Goal: Task Accomplishment & Management: Manage account settings

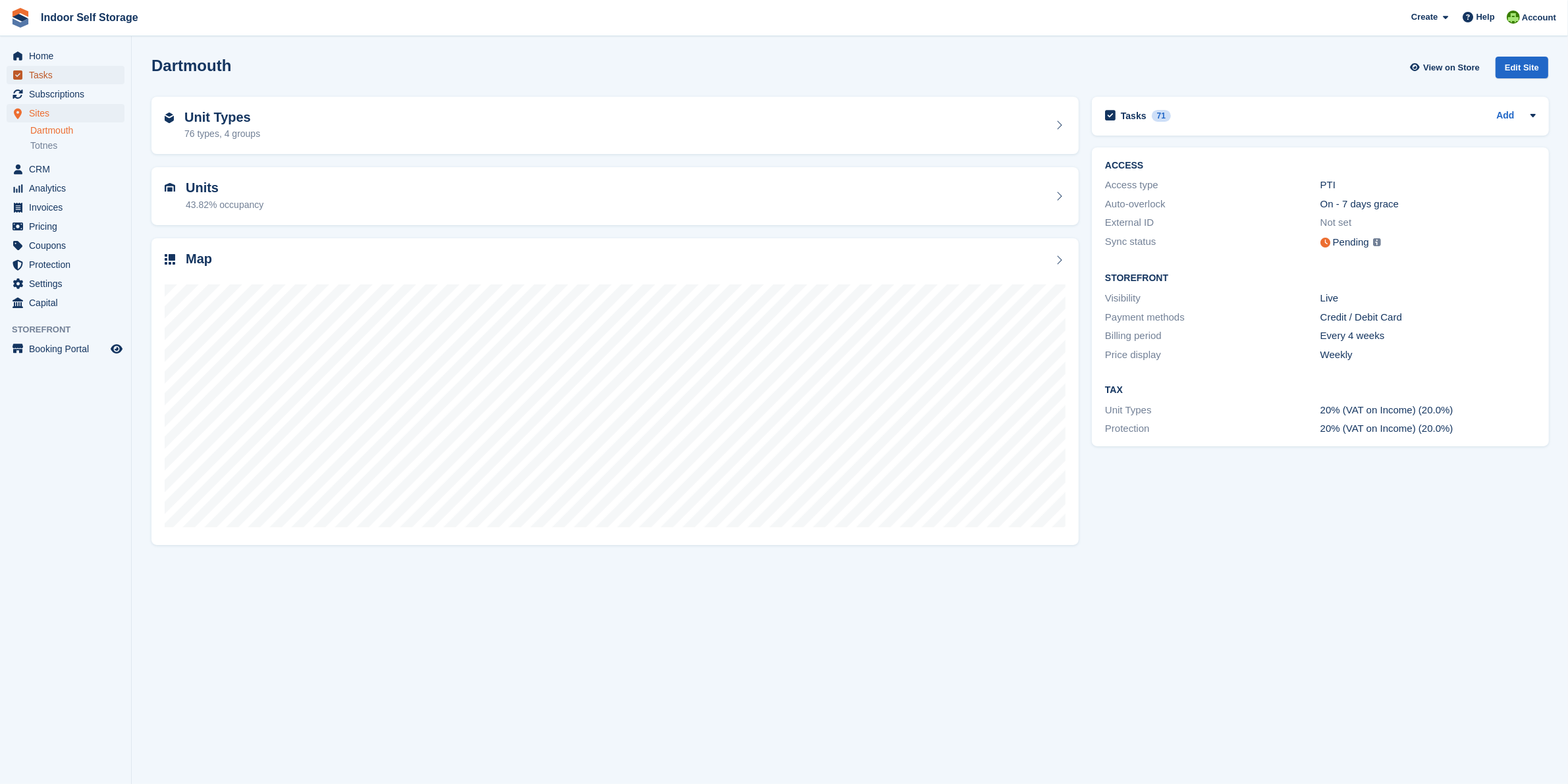
click at [55, 73] on span "Tasks" at bounding box center [68, 75] width 79 height 19
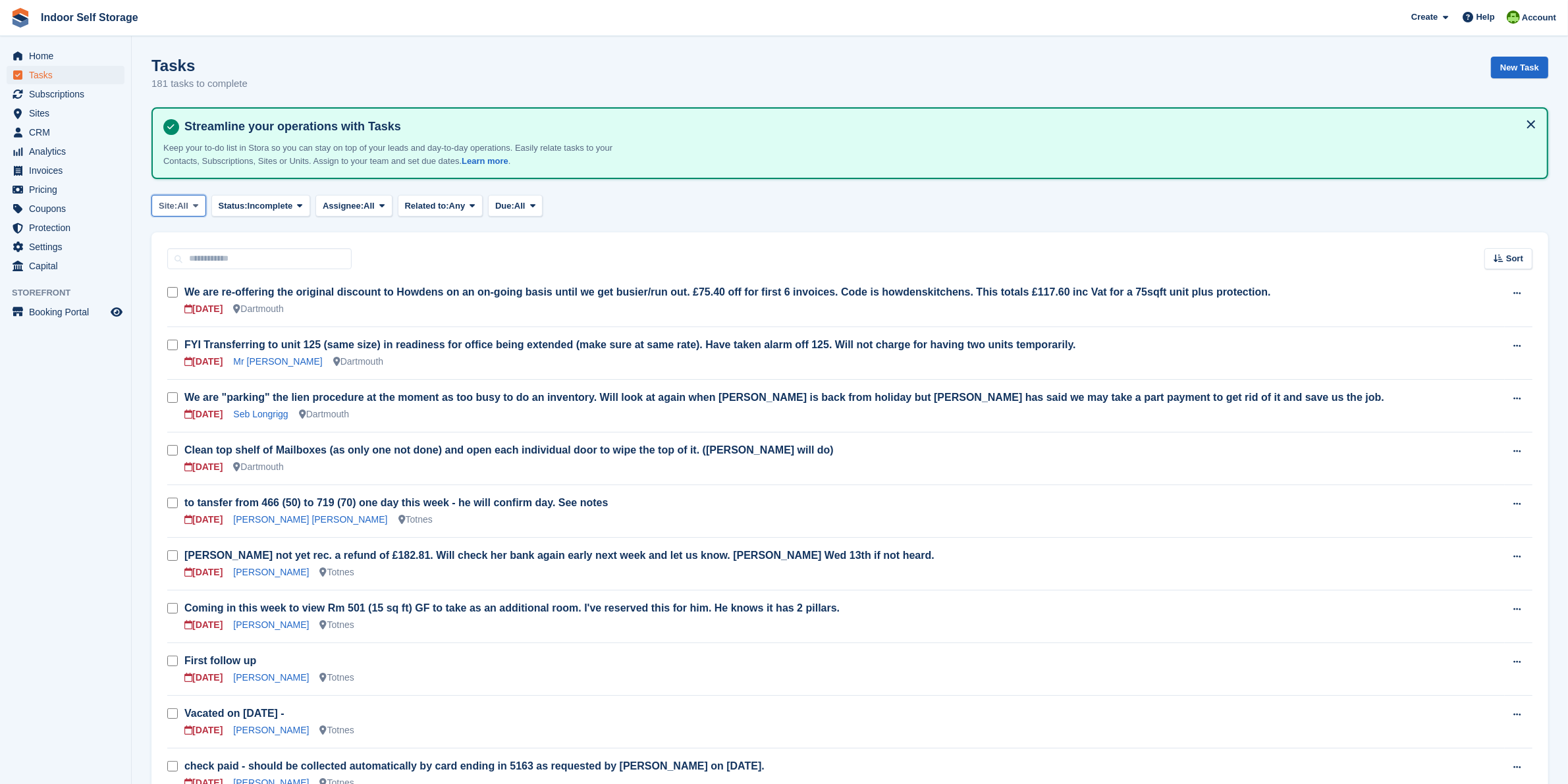
click at [182, 201] on span "All" at bounding box center [182, 206] width 11 height 13
click at [192, 261] on link "Dartmouth" at bounding box center [214, 261] width 114 height 23
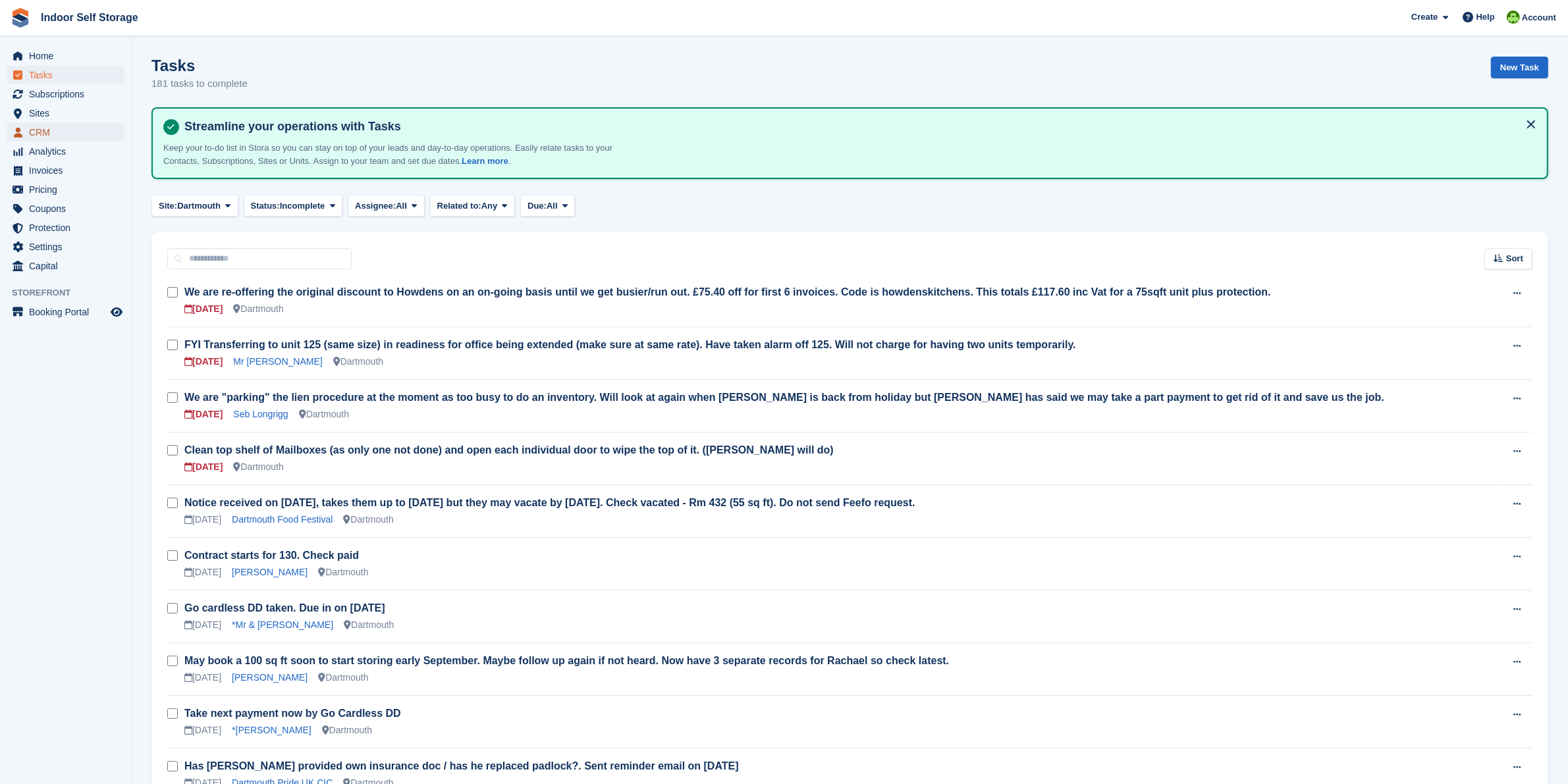
click at [47, 127] on span "CRM" at bounding box center [68, 132] width 79 height 19
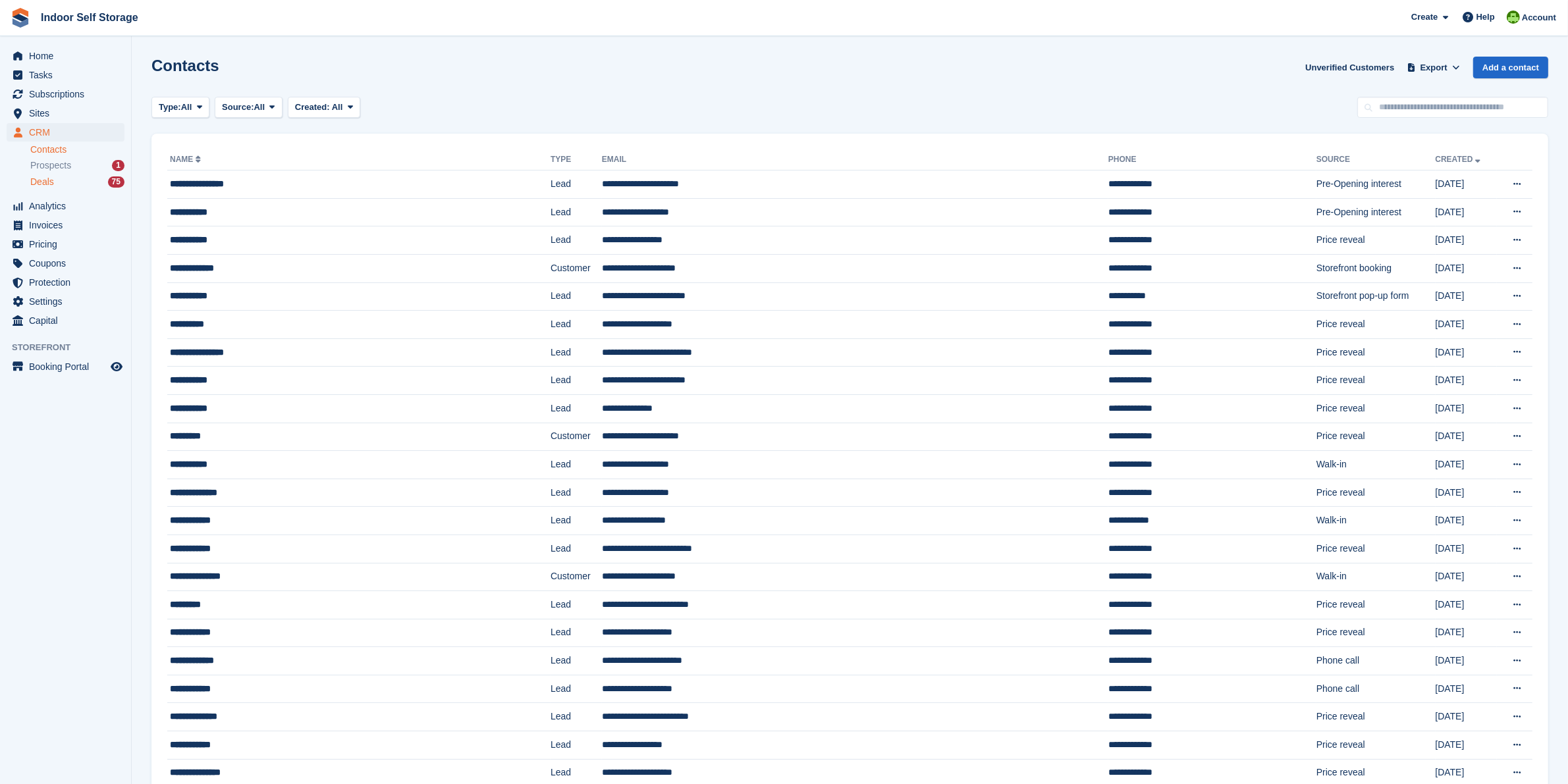
click at [50, 182] on span "Deals" at bounding box center [42, 182] width 23 height 13
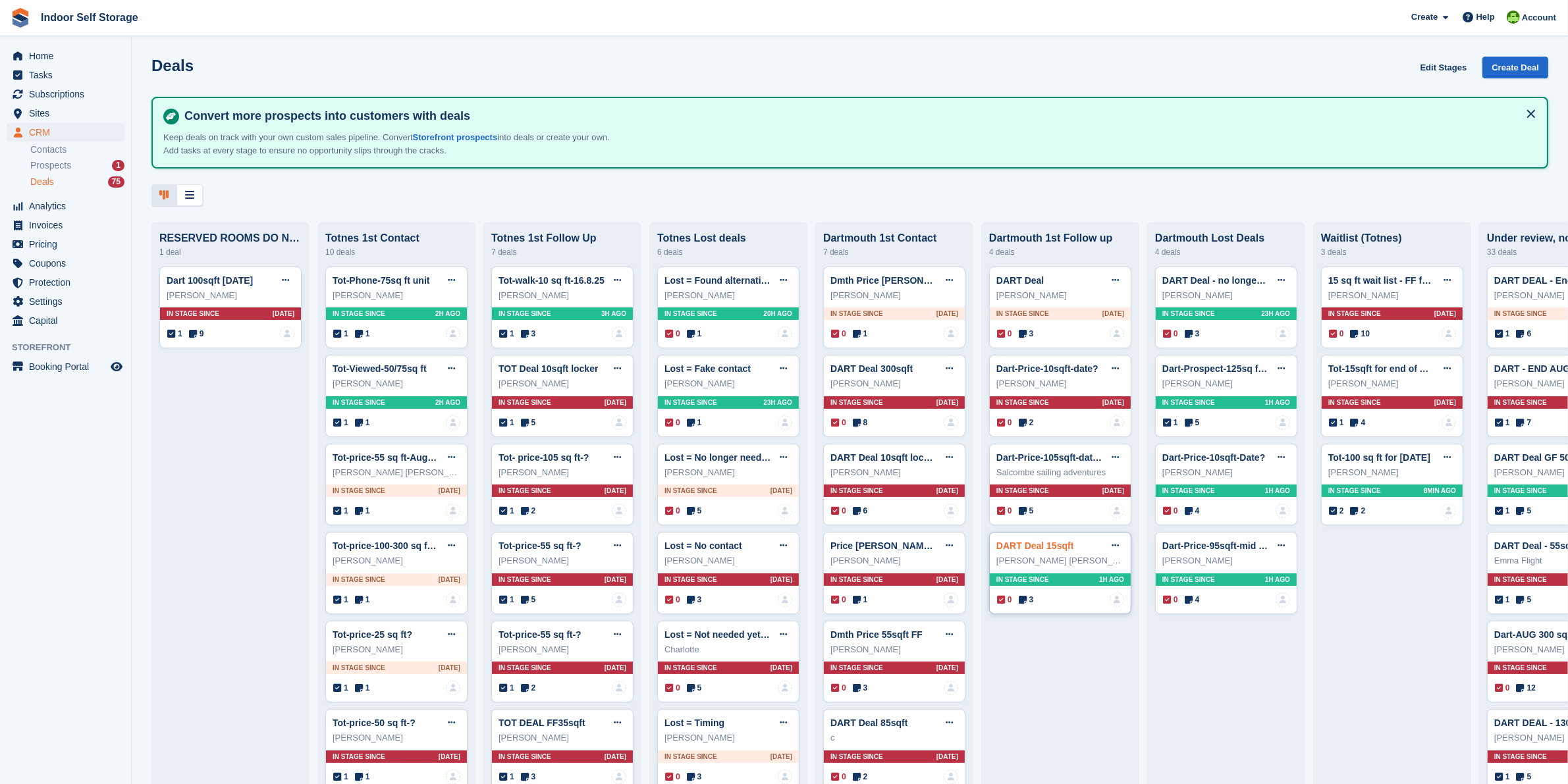
click at [1022, 551] on link "DART Deal 15sqft" at bounding box center [1035, 545] width 77 height 10
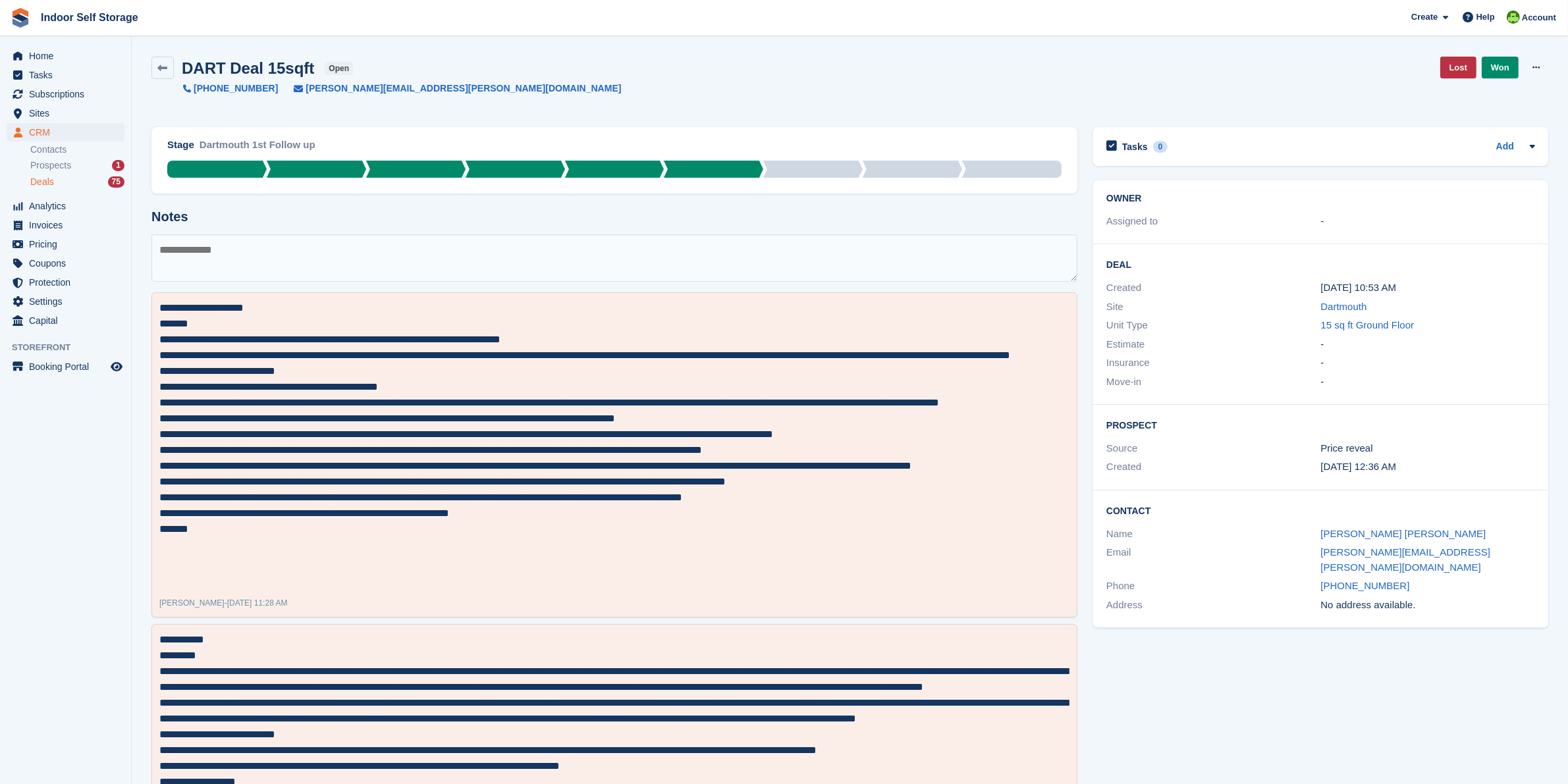
click at [44, 180] on span "Deals" at bounding box center [42, 182] width 23 height 13
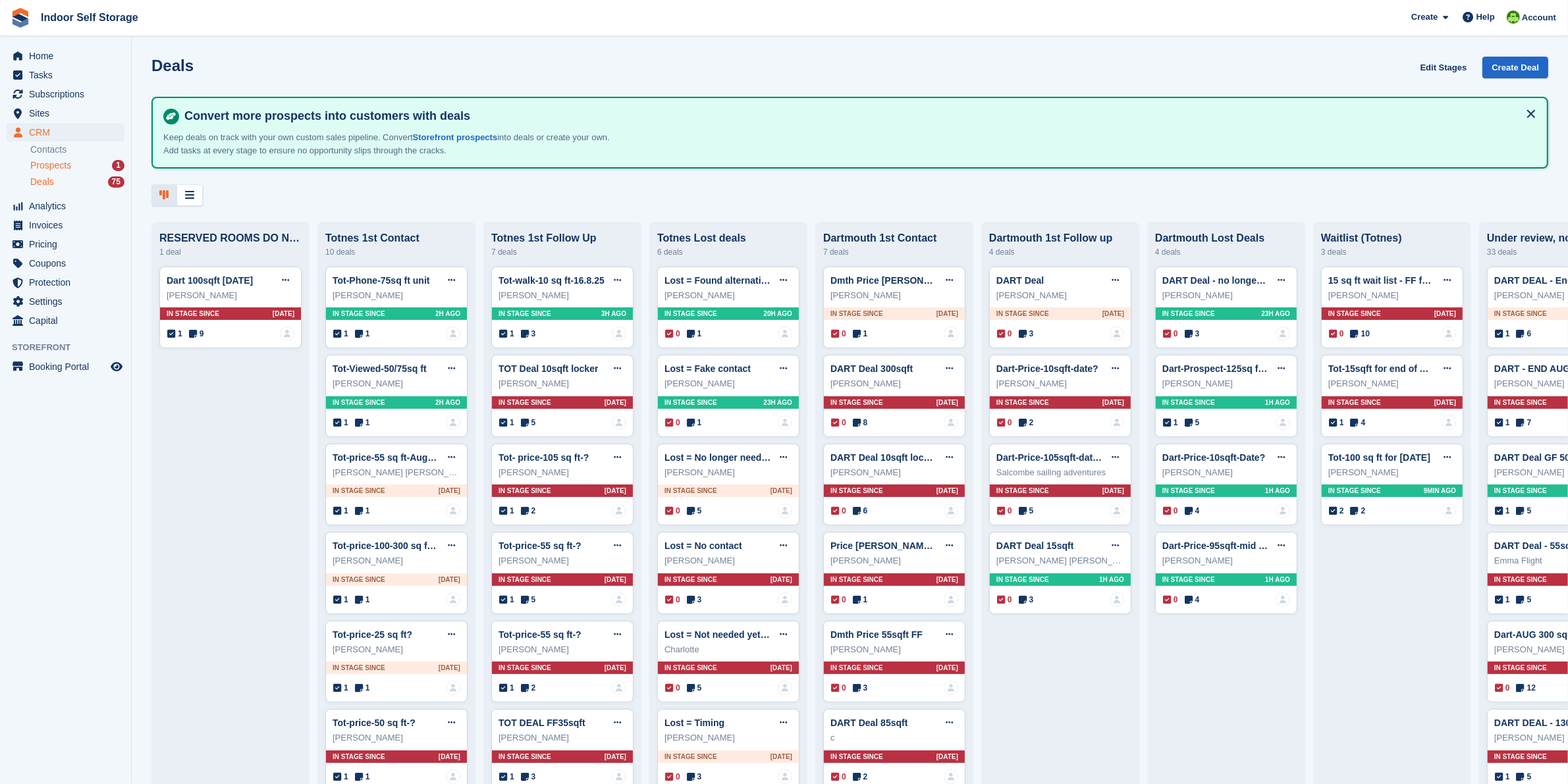
click at [53, 163] on span "Prospects" at bounding box center [51, 166] width 41 height 13
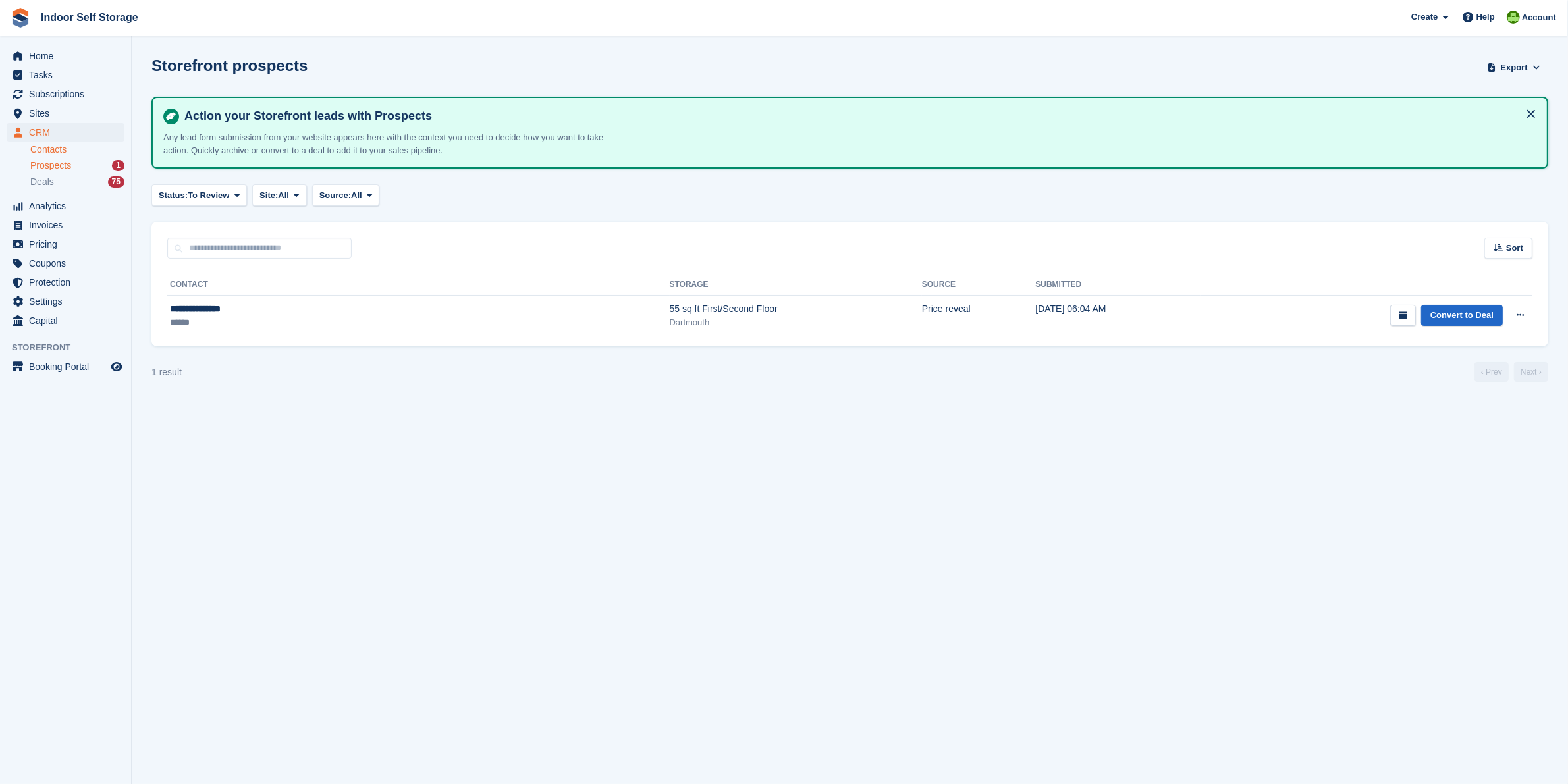
click at [46, 146] on link "Contacts" at bounding box center [77, 149] width 94 height 13
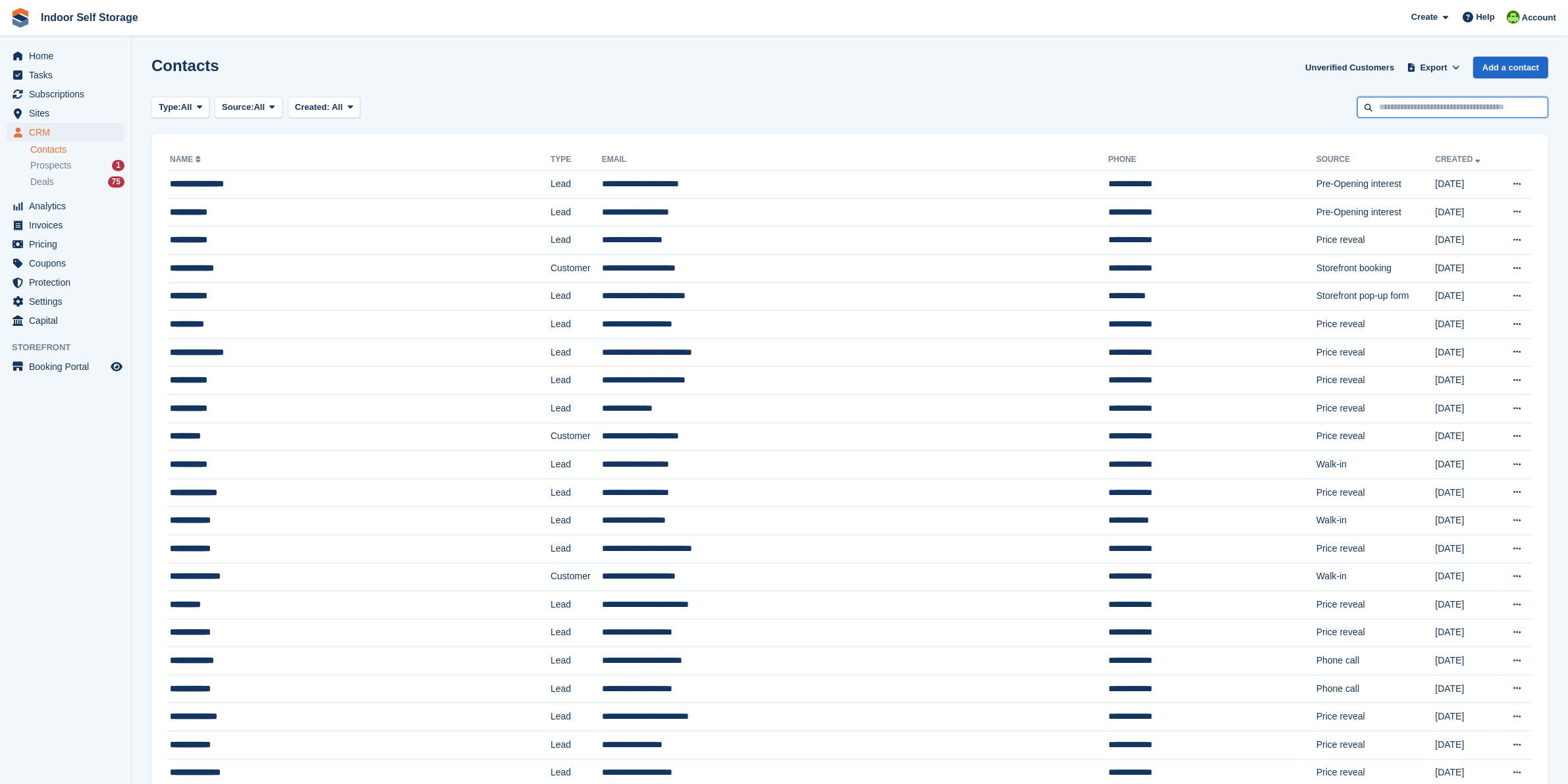
click at [1447, 104] on input "text" at bounding box center [1453, 108] width 191 height 22
type input "******"
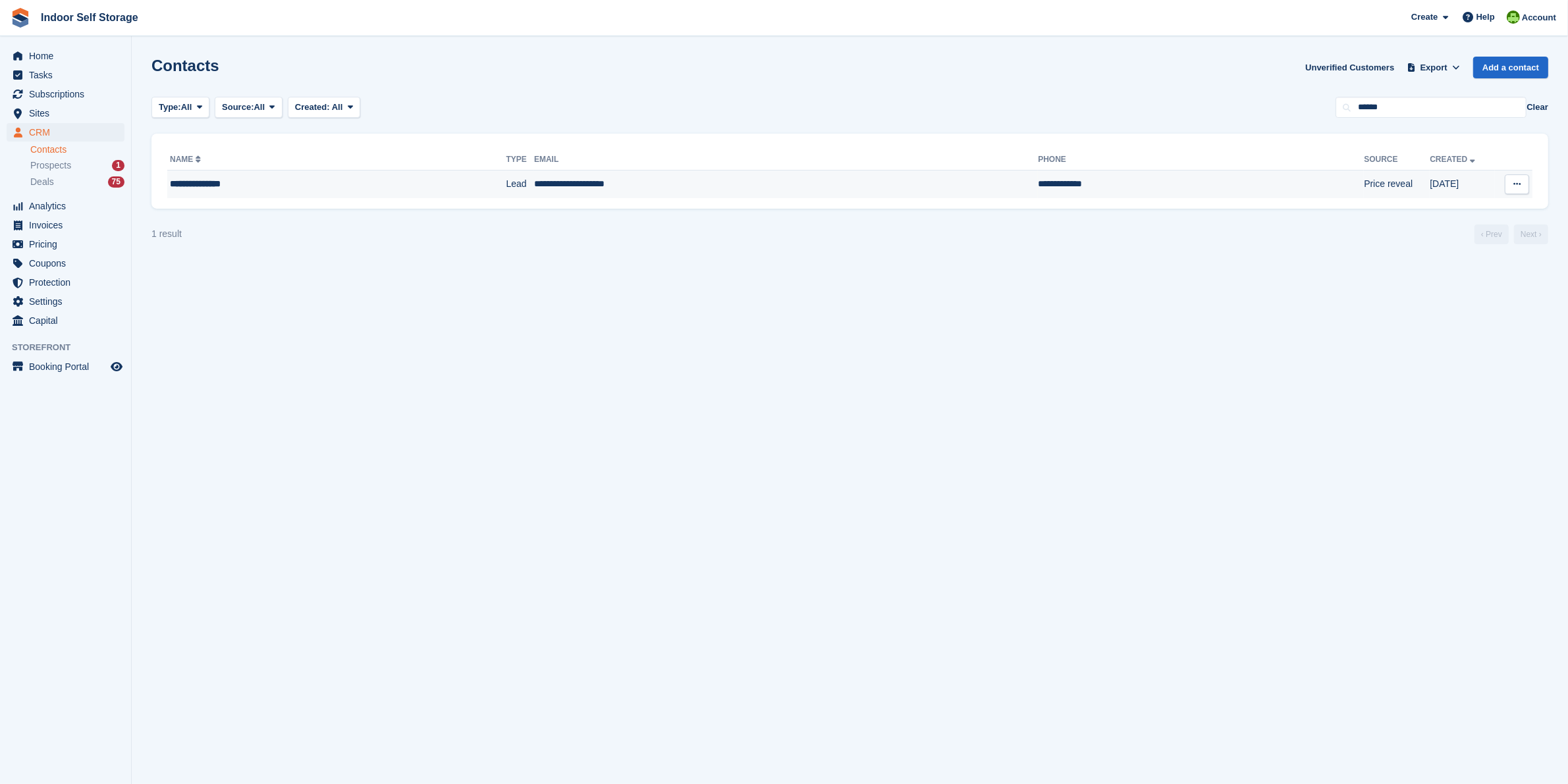
click at [604, 189] on td "**********" at bounding box center [786, 184] width 504 height 27
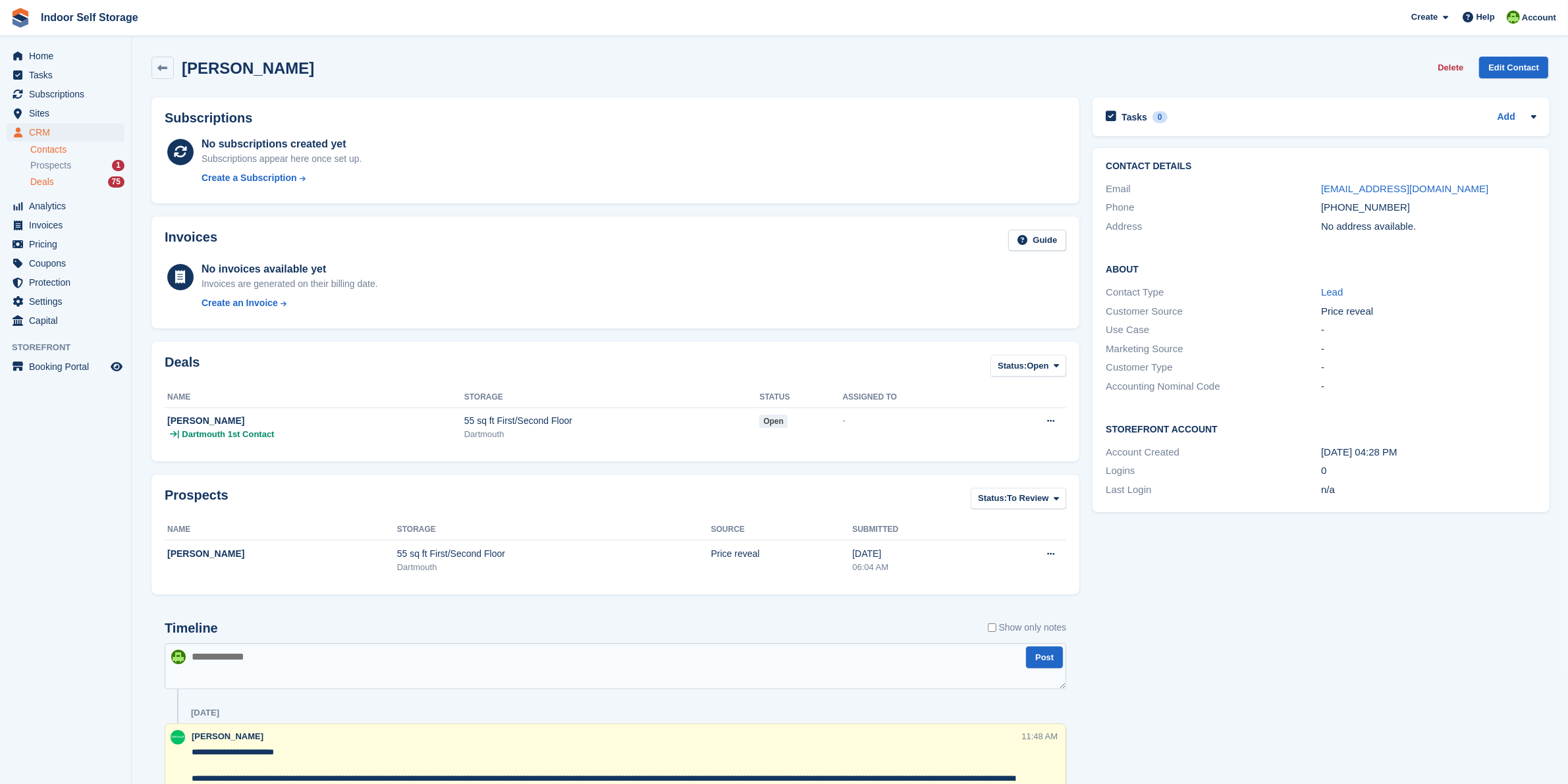
click at [34, 178] on span "Deals" at bounding box center [42, 182] width 23 height 13
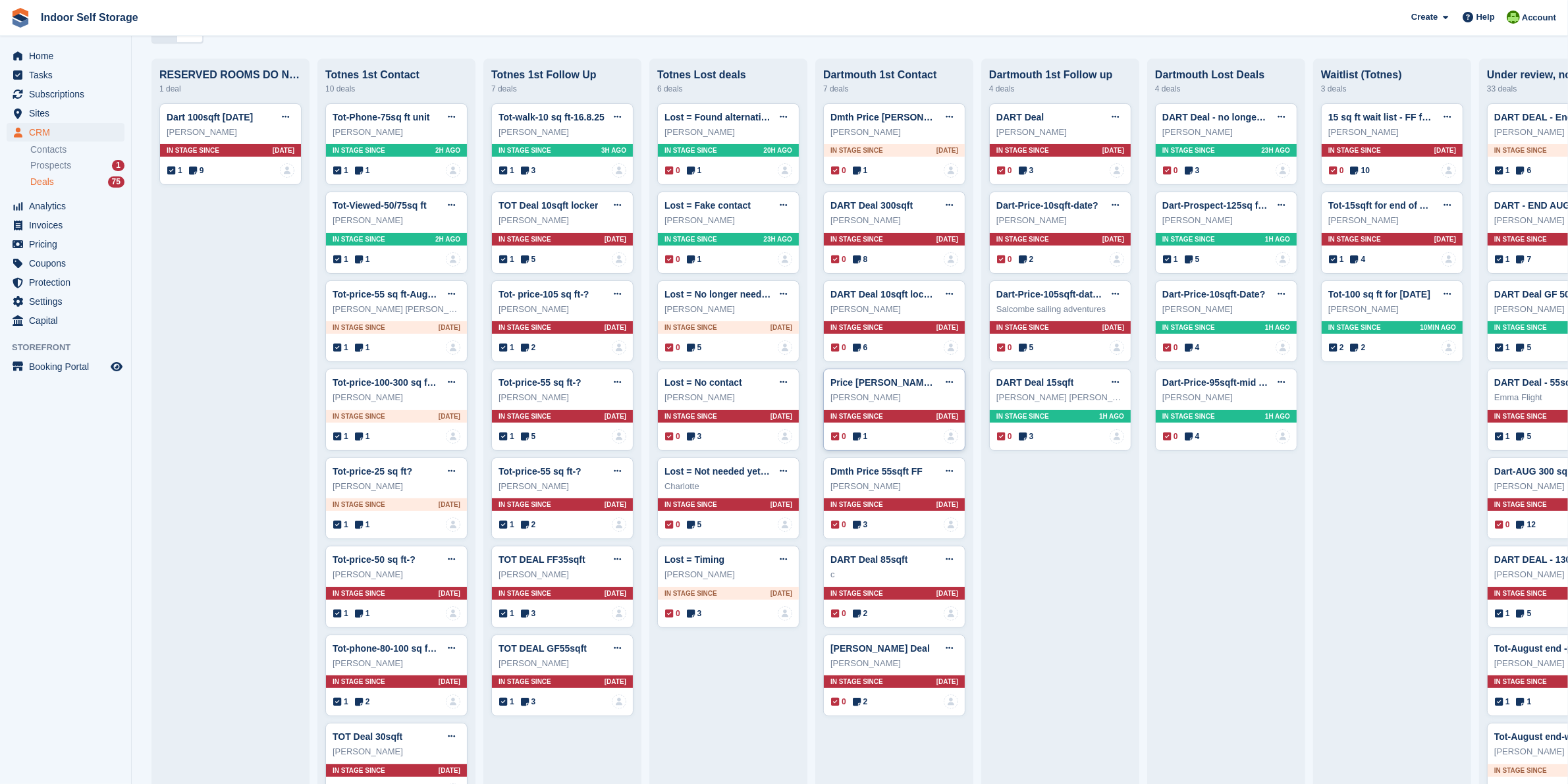
scroll to position [164, 0]
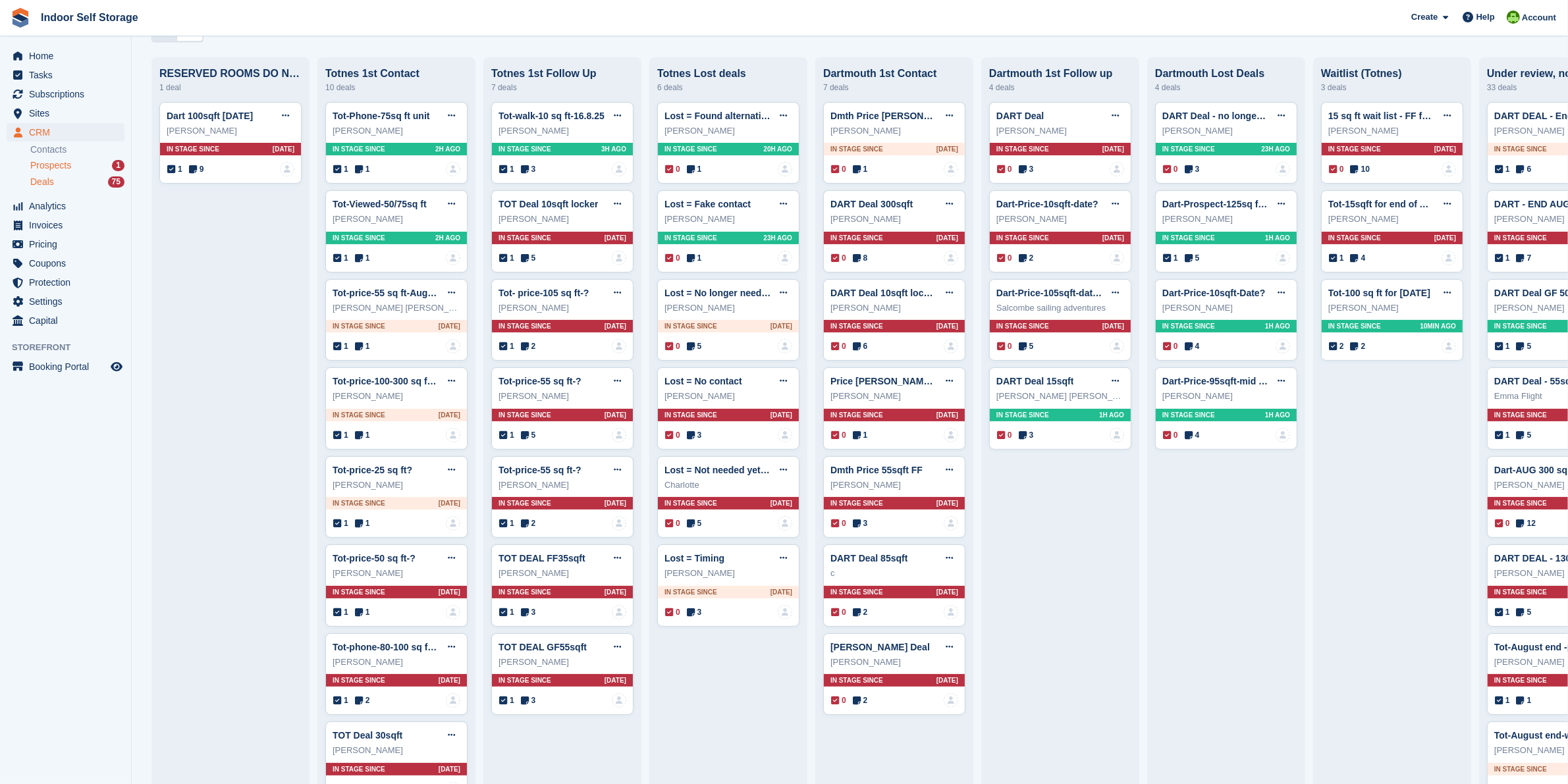
click at [33, 164] on span "Prospects" at bounding box center [51, 166] width 41 height 13
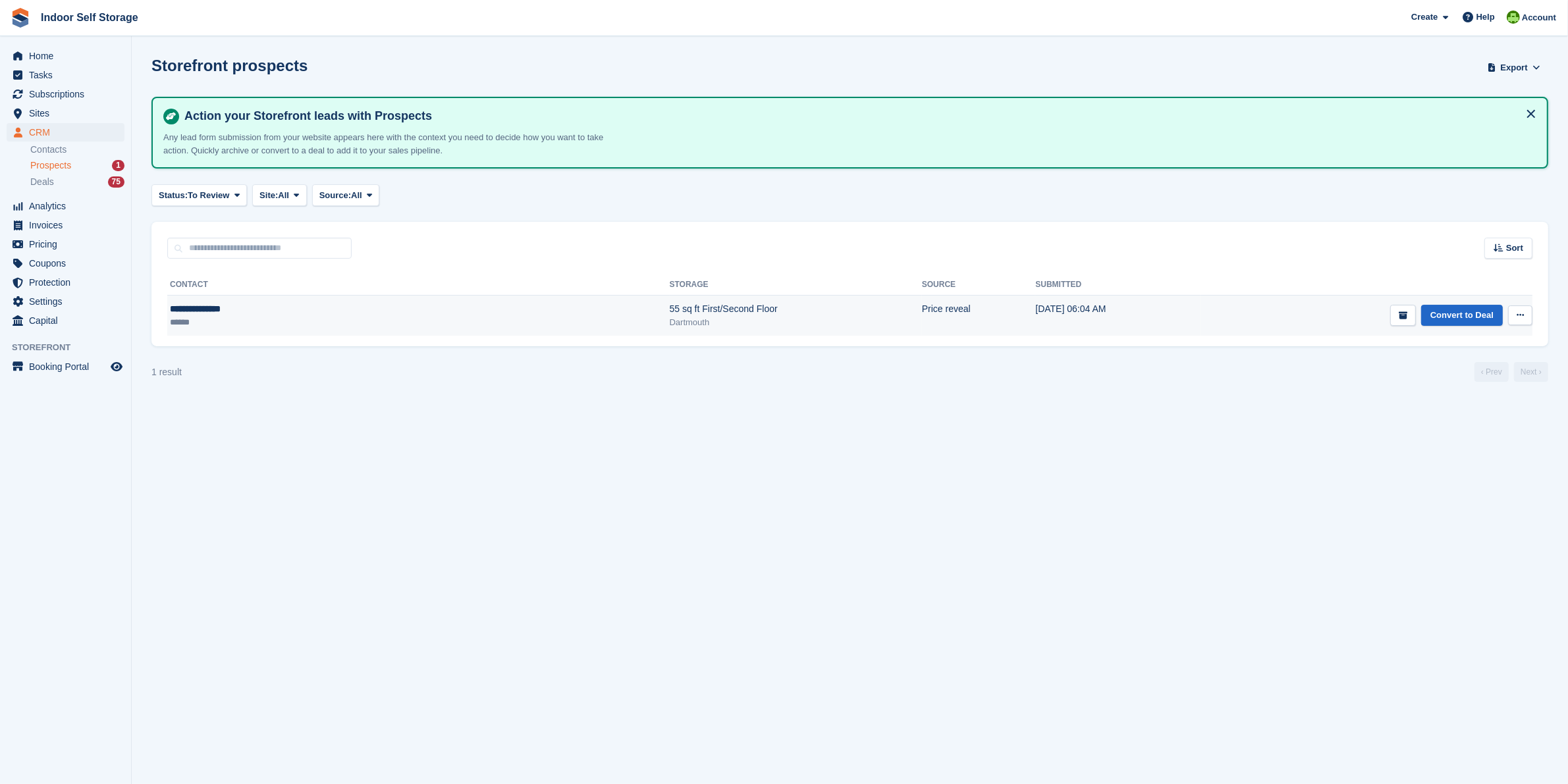
click at [1528, 310] on button at bounding box center [1519, 315] width 24 height 20
click at [1459, 385] on p "Delete prospect" at bounding box center [1469, 387] width 114 height 17
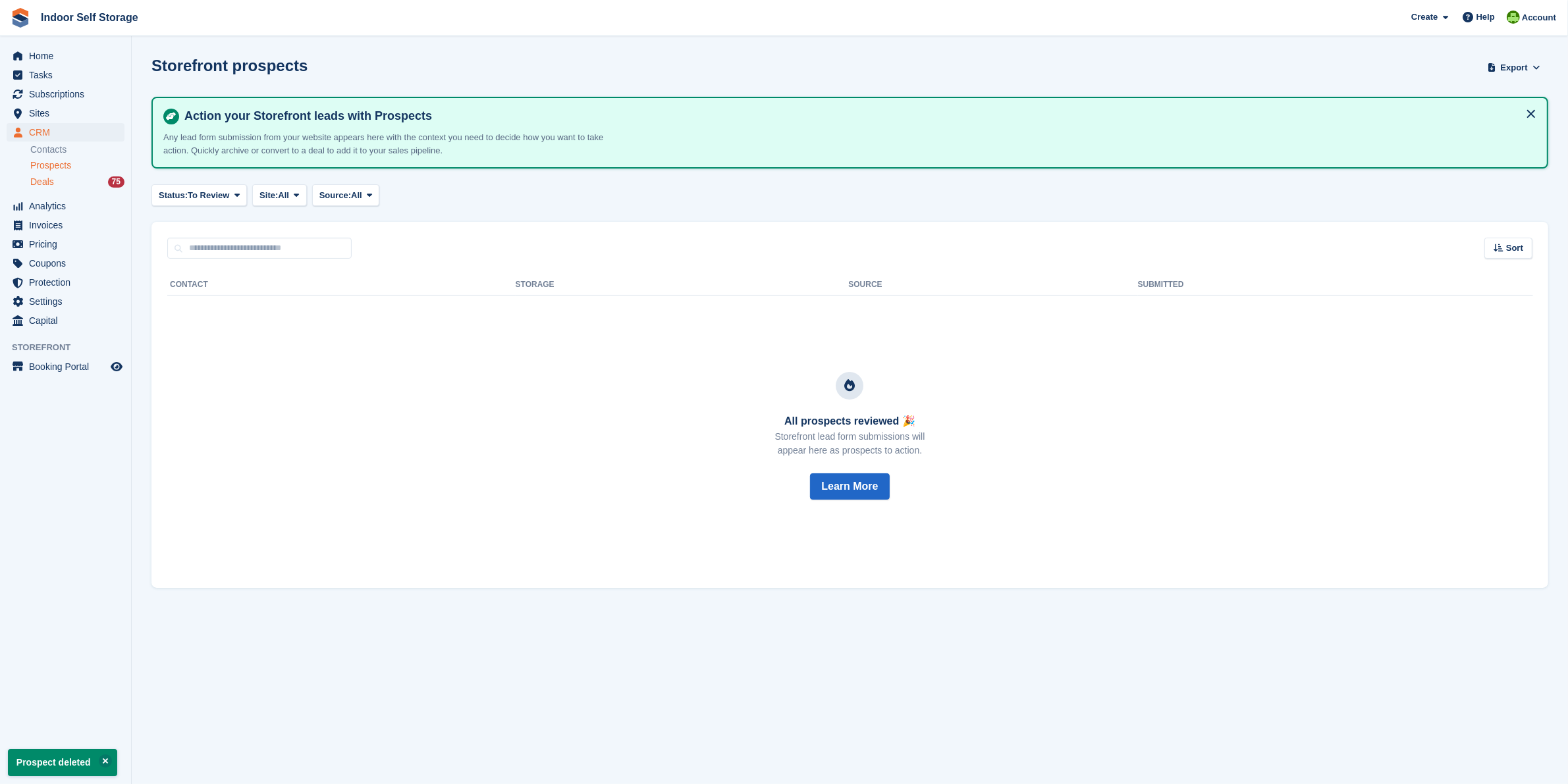
click at [48, 178] on span "Deals" at bounding box center [42, 182] width 23 height 13
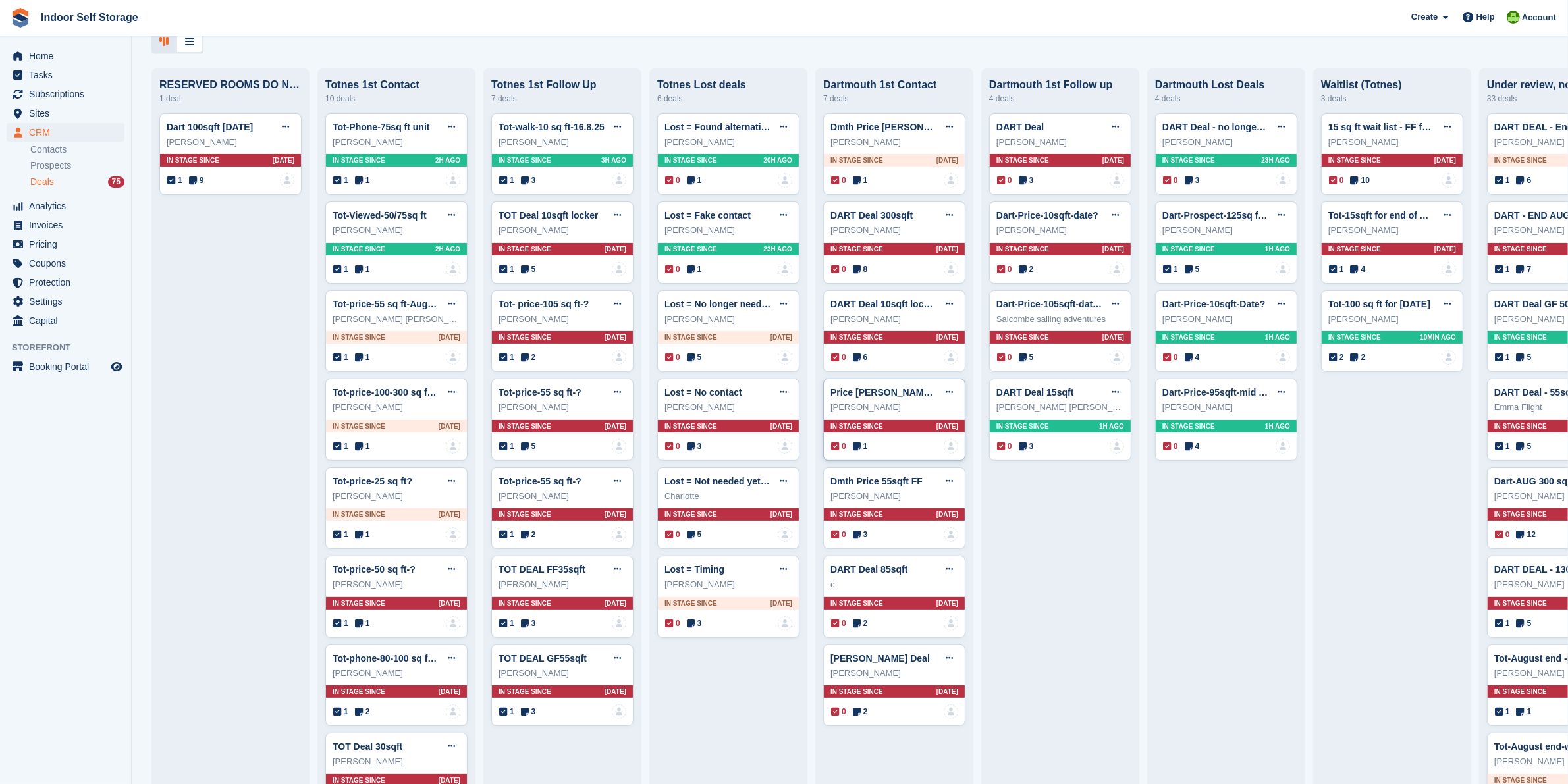
scroll to position [164, 0]
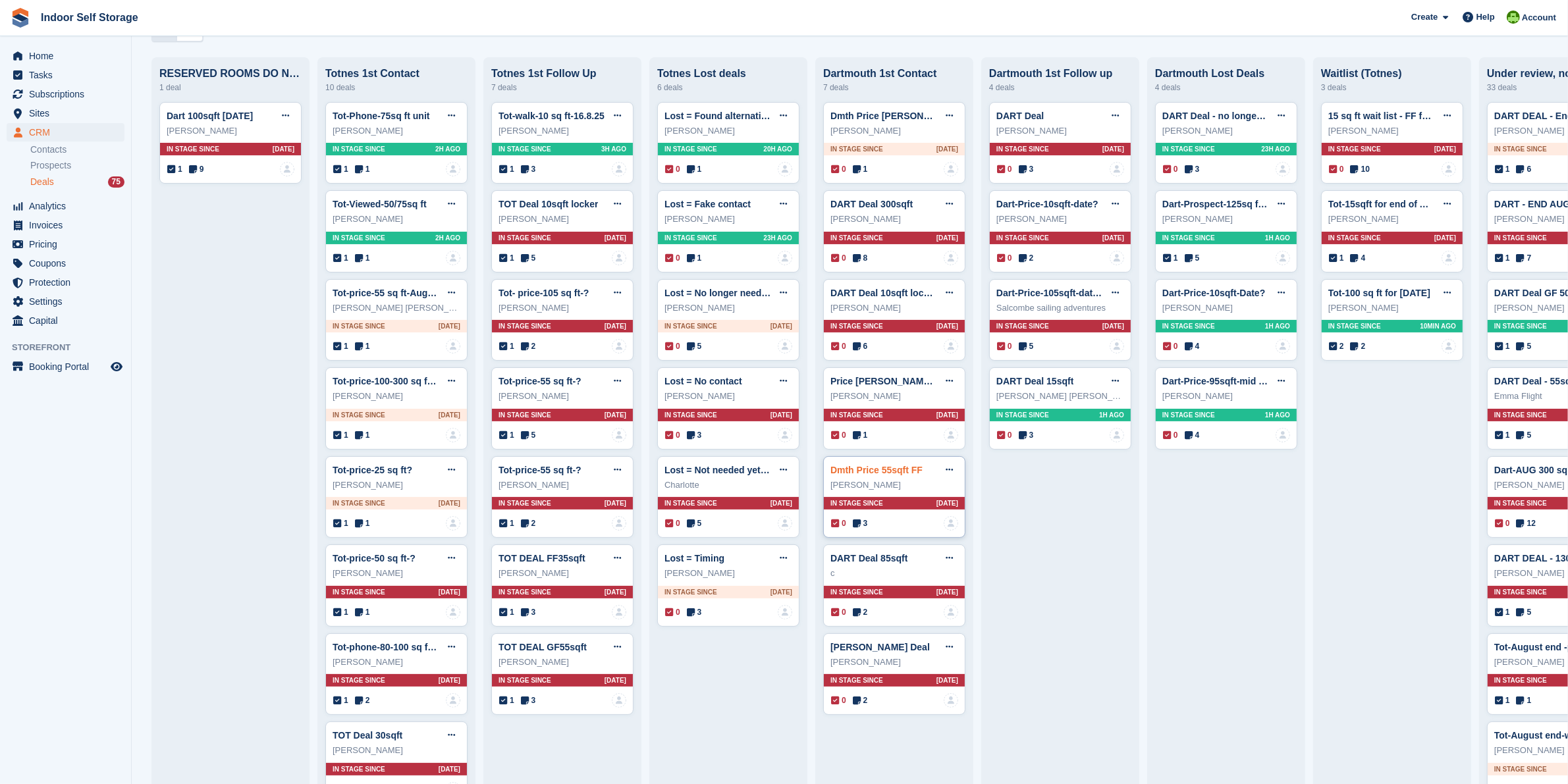
click at [893, 469] on link "Dmth Price 55sqft FF" at bounding box center [877, 469] width 92 height 10
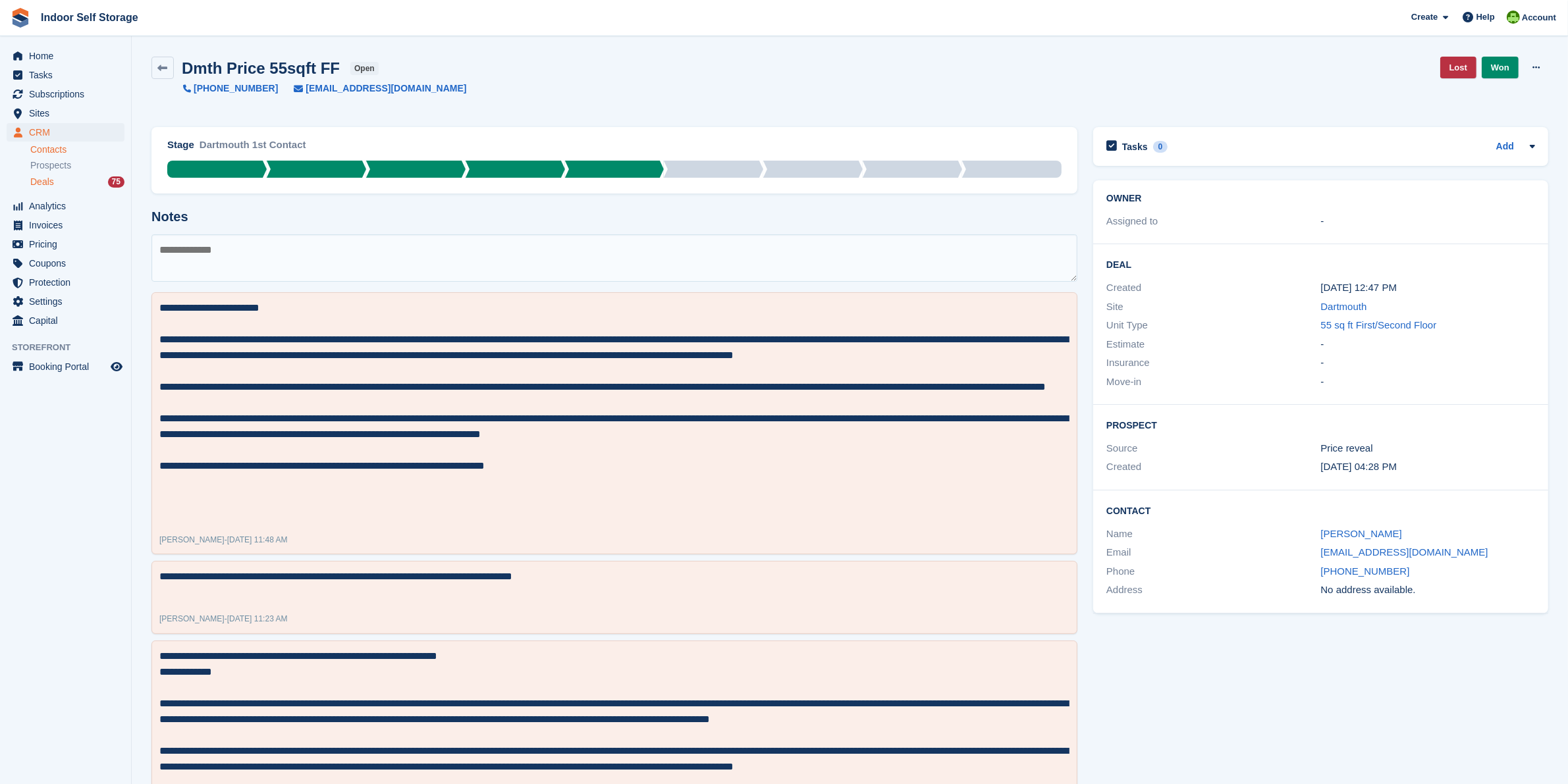
click at [38, 146] on link "Contacts" at bounding box center [77, 149] width 94 height 13
